Goal: Task Accomplishment & Management: Manage account settings

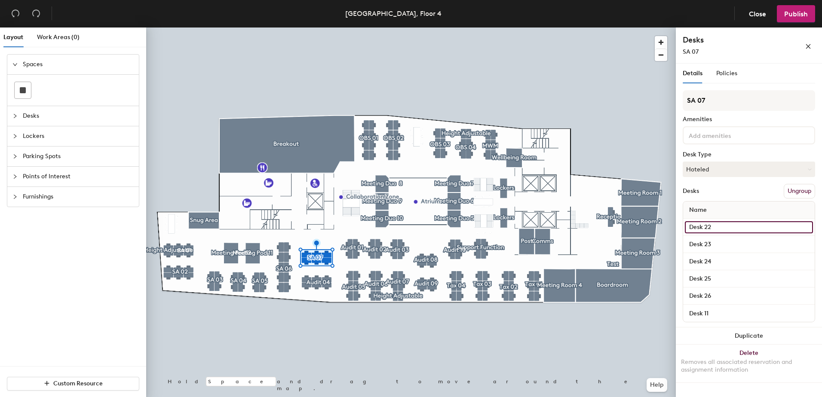
click at [702, 227] on input "Desk 22" at bounding box center [748, 227] width 128 height 12
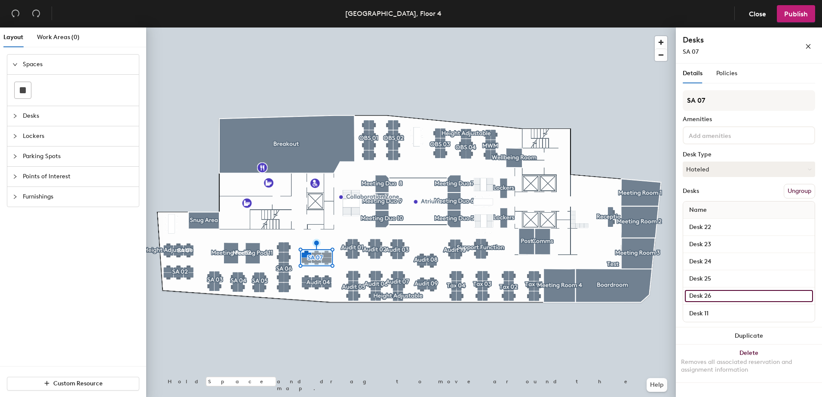
click at [725, 297] on input "Desk 26" at bounding box center [748, 296] width 128 height 12
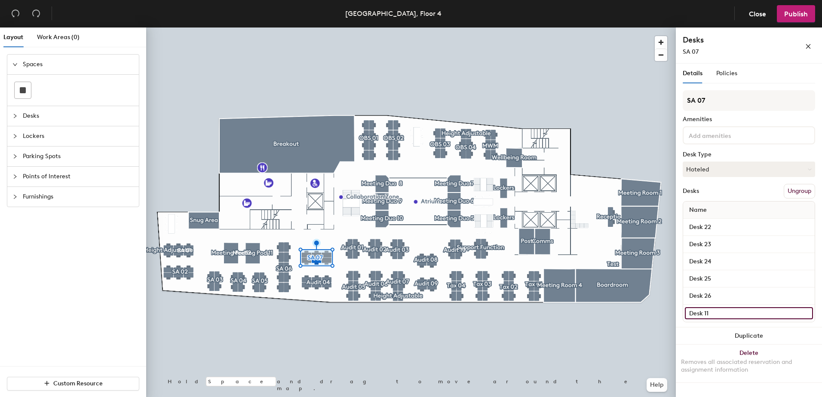
click at [727, 313] on input "Desk 11" at bounding box center [748, 313] width 128 height 12
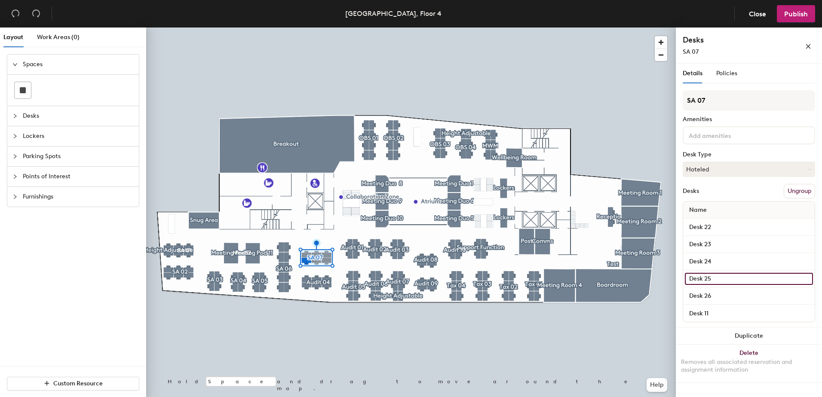
click at [727, 280] on input "Desk 25" at bounding box center [748, 279] width 128 height 12
click at [728, 280] on input "Desk 25" at bounding box center [748, 279] width 128 height 12
type input "Desk 25"
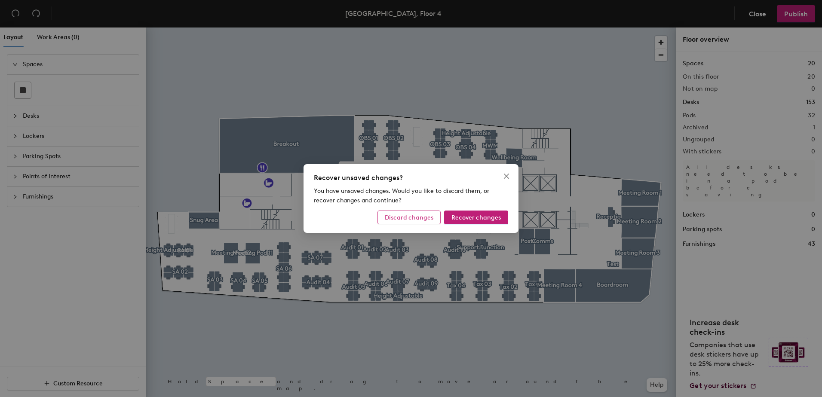
click at [421, 217] on span "Discard changes" at bounding box center [409, 217] width 49 height 7
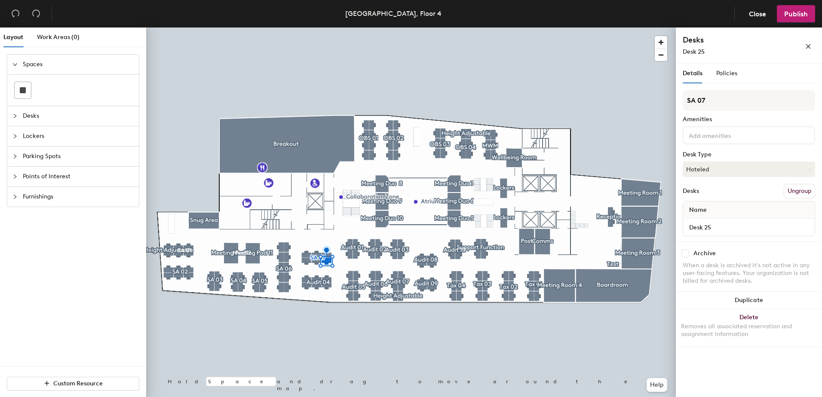
click at [809, 193] on button "Ungroup" at bounding box center [798, 191] width 31 height 15
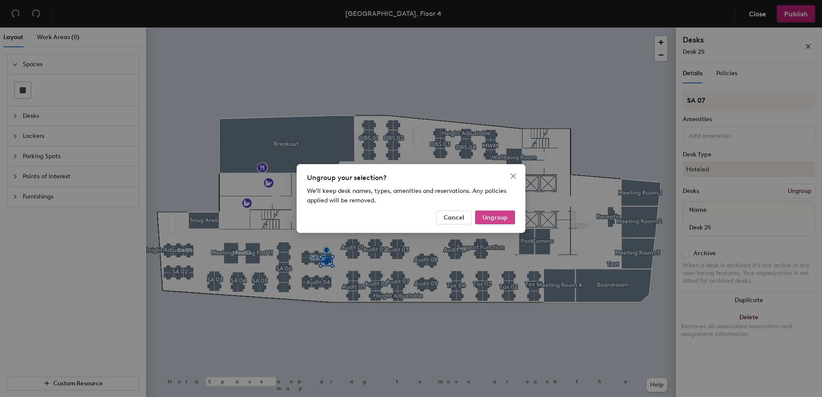
click at [507, 217] on span "Ungroup" at bounding box center [494, 217] width 25 height 7
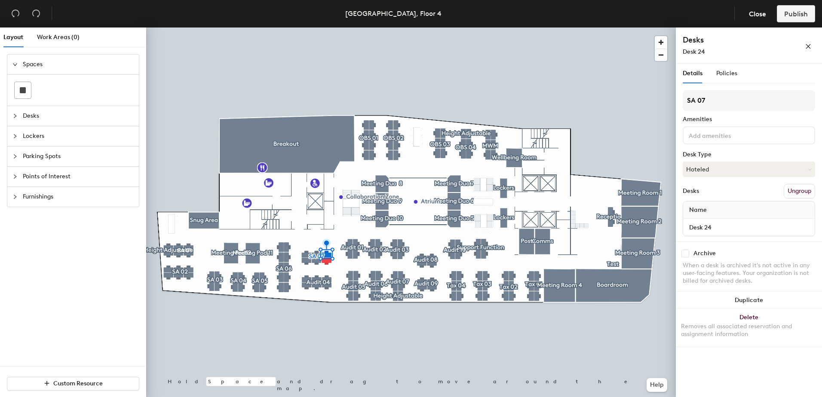
click at [801, 190] on button "Ungroup" at bounding box center [798, 191] width 31 height 15
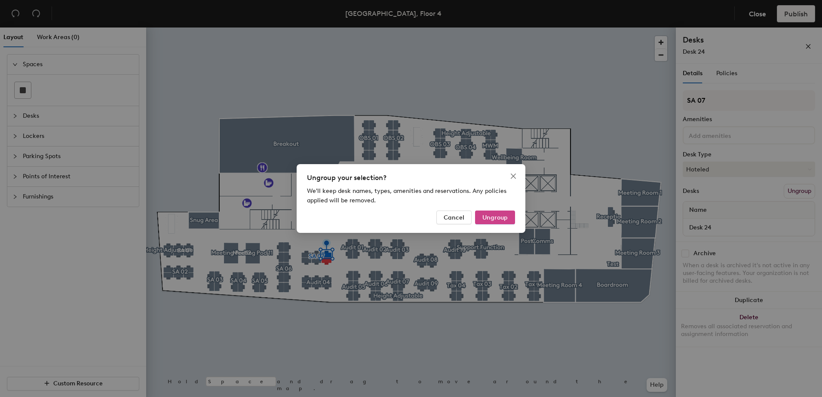
click at [499, 220] on span "Ungroup" at bounding box center [494, 217] width 25 height 7
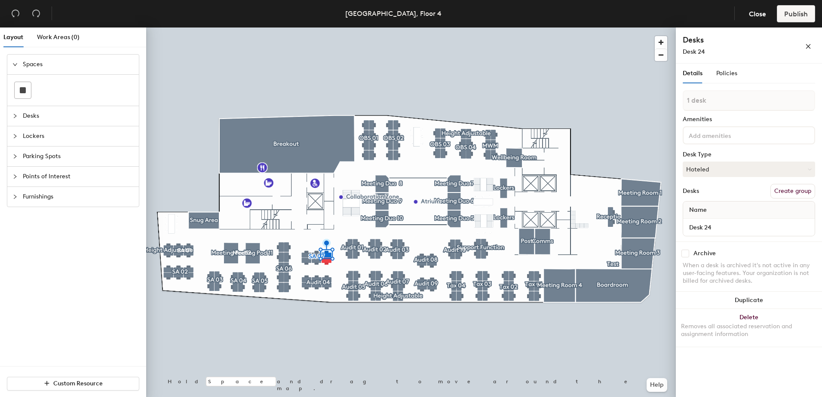
click at [434, 27] on div at bounding box center [410, 27] width 529 height 0
click at [795, 194] on button "Create group" at bounding box center [792, 191] width 45 height 15
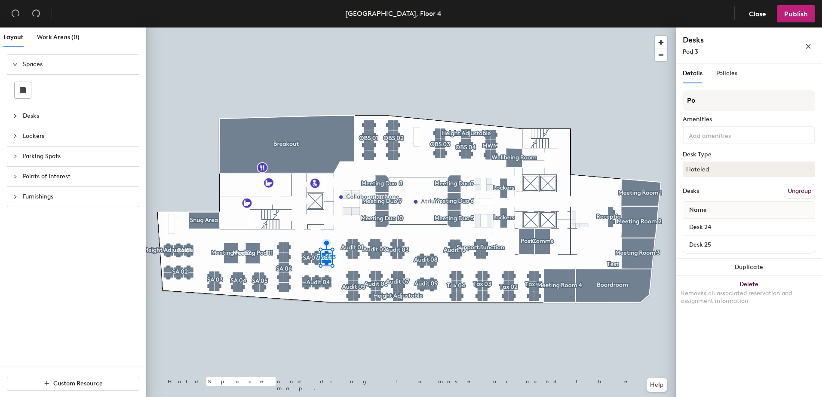
type input "P"
type input "Height Adjustable"
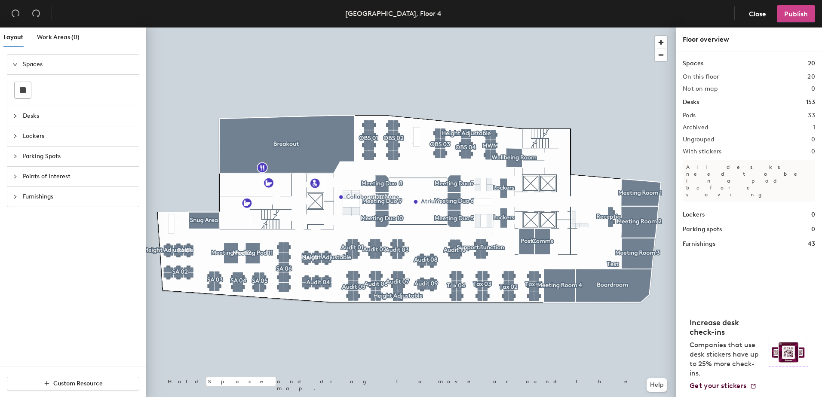
click at [799, 15] on span "Publish" at bounding box center [796, 14] width 24 height 8
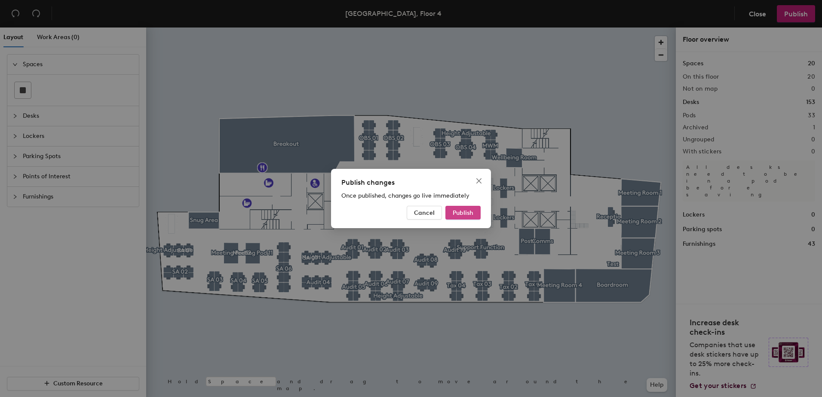
click at [469, 218] on button "Publish" at bounding box center [462, 213] width 35 height 14
